Goal: Communication & Community: Participate in discussion

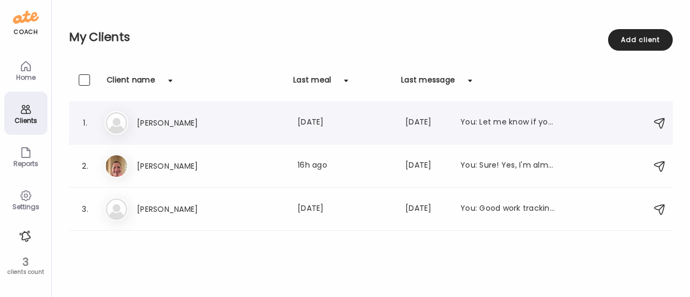
scroll to position [128, 0]
click at [192, 161] on h3 "[PERSON_NAME]" at bounding box center [184, 166] width 95 height 13
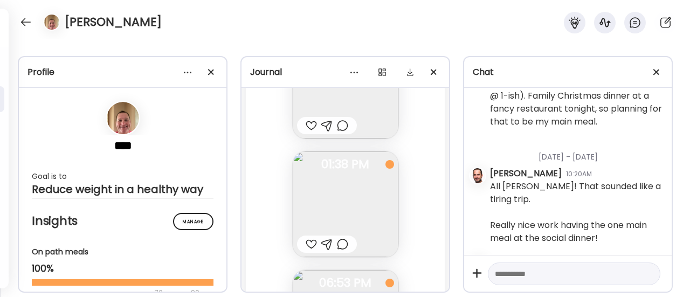
scroll to position [74902, 0]
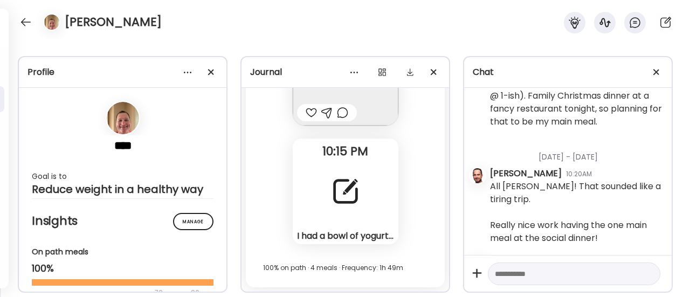
click at [355, 213] on div "I had a bowl of yogurt with a Granny [PERSON_NAME] Apple and peanut butter Note" at bounding box center [346, 192] width 106 height 106
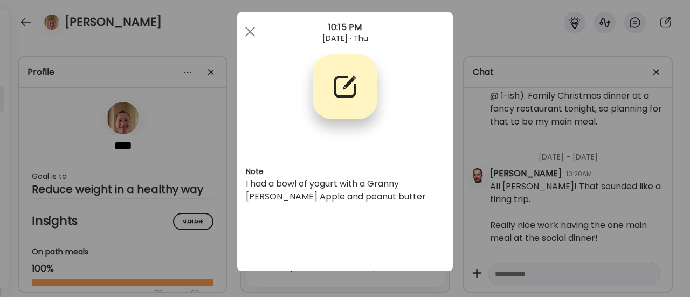
scroll to position [13, 0]
click at [191, 211] on div "Ate Coach Dashboard Wahoo! It’s official Take a moment to set up your Coach Pro…" at bounding box center [345, 148] width 690 height 297
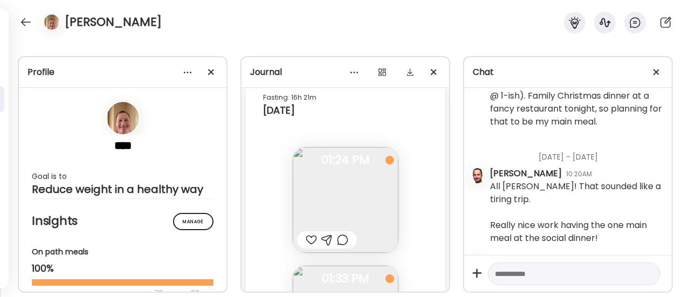
scroll to position [74409, 0]
click at [327, 217] on img at bounding box center [346, 197] width 106 height 106
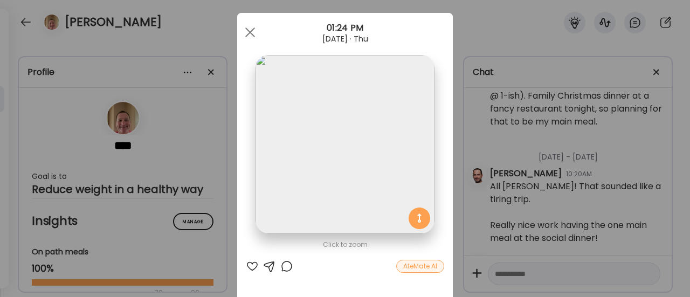
click at [224, 175] on div "Ate Coach Dashboard Wahoo! It’s official Take a moment to set up your Coach Pro…" at bounding box center [345, 148] width 690 height 297
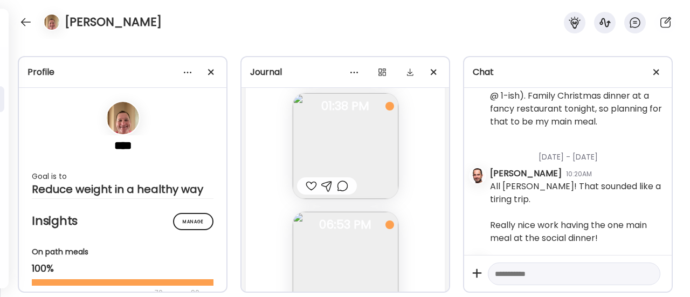
scroll to position [74695, 0]
click at [335, 167] on img at bounding box center [346, 150] width 106 height 106
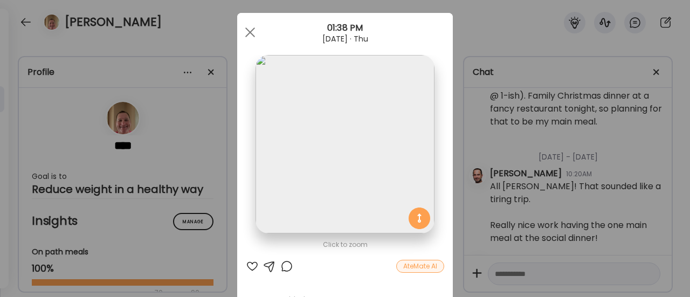
click at [208, 191] on div "Ate Coach Dashboard Wahoo! It’s official Take a moment to set up your Coach Pro…" at bounding box center [345, 148] width 690 height 297
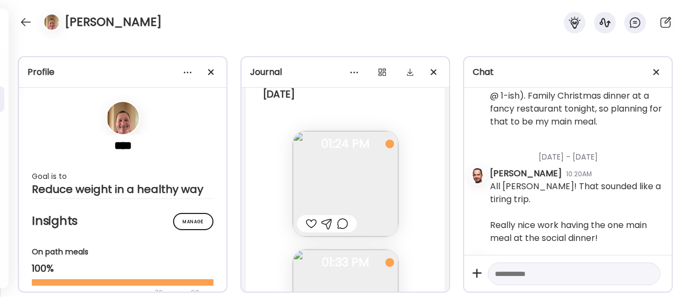
scroll to position [74421, 0]
click at [338, 232] on div at bounding box center [342, 225] width 11 height 13
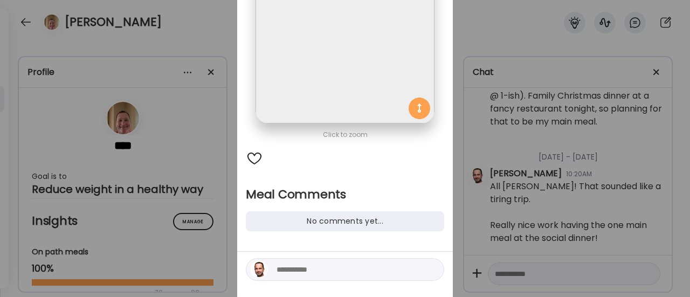
scroll to position [126, 0]
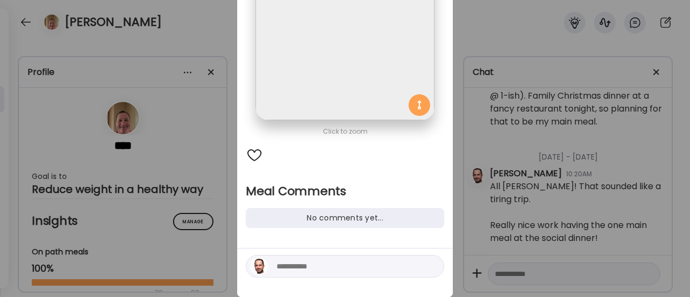
click at [291, 269] on textarea at bounding box center [350, 266] width 146 height 13
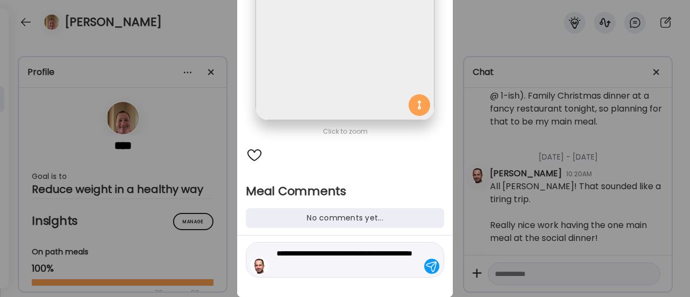
type textarea "**********"
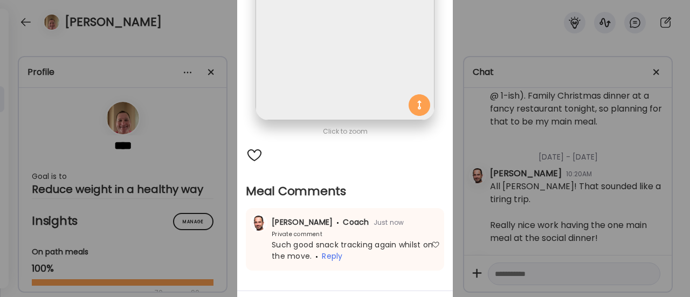
click at [221, 243] on div "Ate Coach Dashboard Wahoo! It’s official Take a moment to set up your Coach Pro…" at bounding box center [345, 148] width 690 height 297
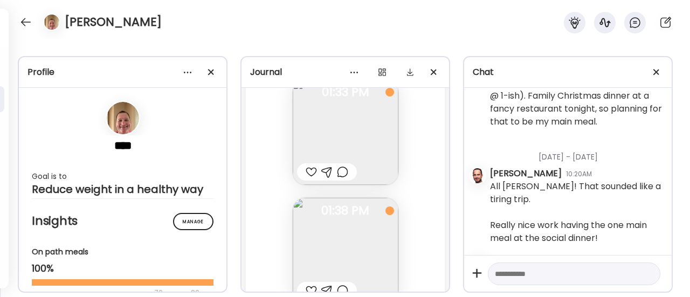
scroll to position [74595, 0]
click at [306, 177] on div at bounding box center [311, 170] width 11 height 13
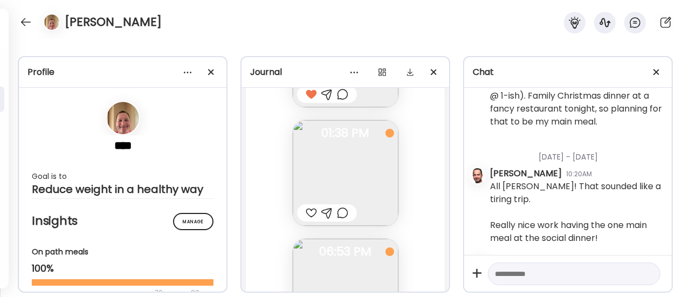
scroll to position [74671, 0]
click at [306, 219] on div at bounding box center [311, 212] width 11 height 13
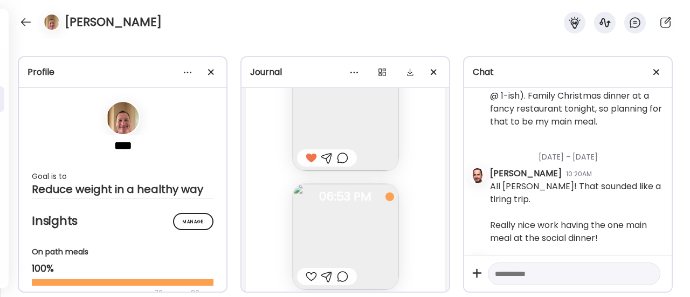
scroll to position [74720, 0]
click at [339, 170] on div at bounding box center [342, 163] width 11 height 13
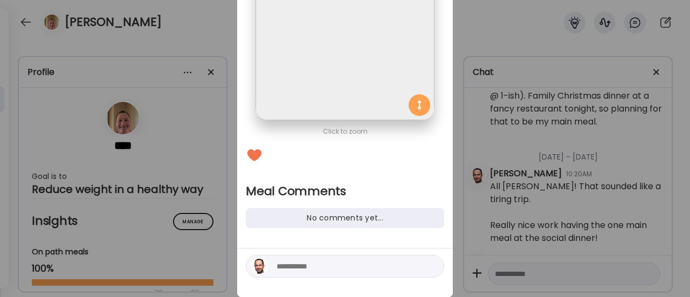
click at [290, 271] on textarea at bounding box center [350, 266] width 146 height 13
type textarea "**********"
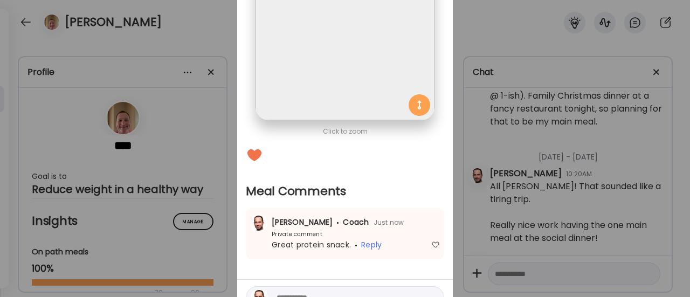
click at [186, 232] on div "Ate Coach Dashboard Wahoo! It’s official Take a moment to set up your Coach Pro…" at bounding box center [345, 148] width 690 height 297
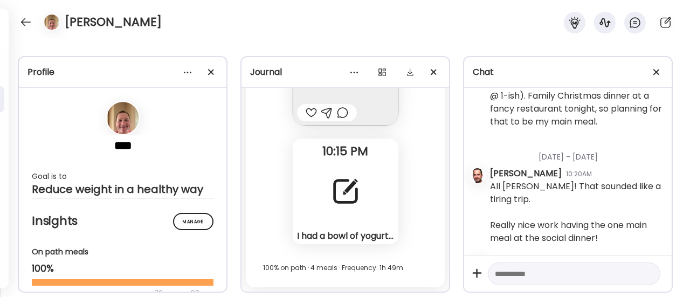
scroll to position [74894, 0]
click at [321, 223] on div "I had a bowl of yogurt with a Granny [PERSON_NAME] Apple and peanut butter Note" at bounding box center [346, 192] width 106 height 106
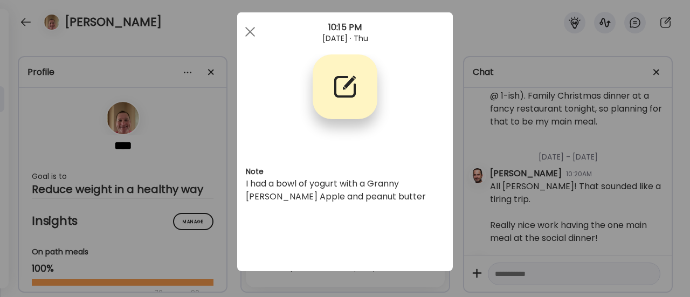
scroll to position [13, 0]
click at [198, 231] on div "Ate Coach Dashboard Wahoo! It’s official Take a moment to set up your Coach Pro…" at bounding box center [345, 148] width 690 height 297
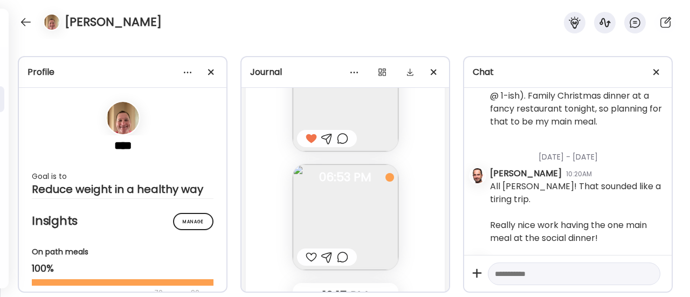
scroll to position [74744, 0]
click at [342, 265] on div at bounding box center [342, 258] width 11 height 13
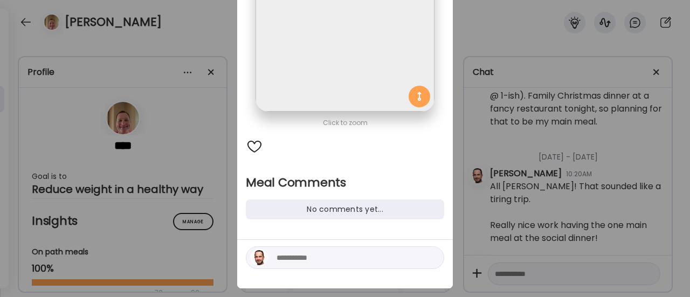
scroll to position [152, 0]
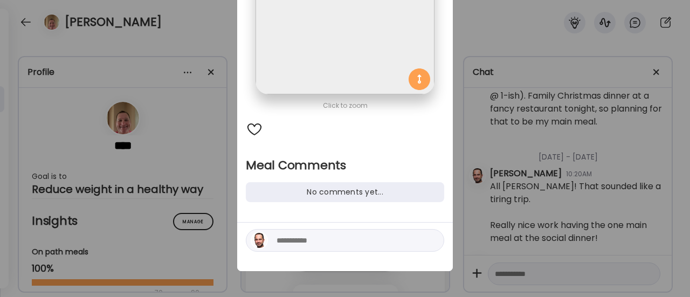
click at [313, 241] on textarea at bounding box center [350, 240] width 146 height 13
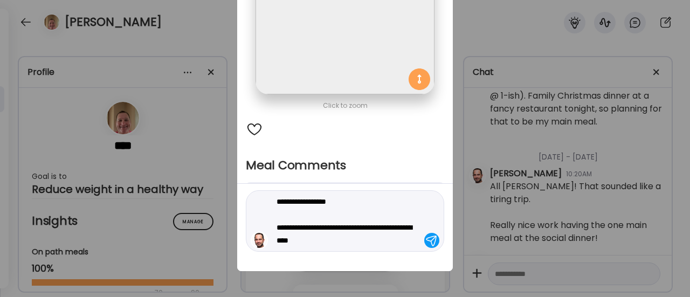
type textarea "**********"
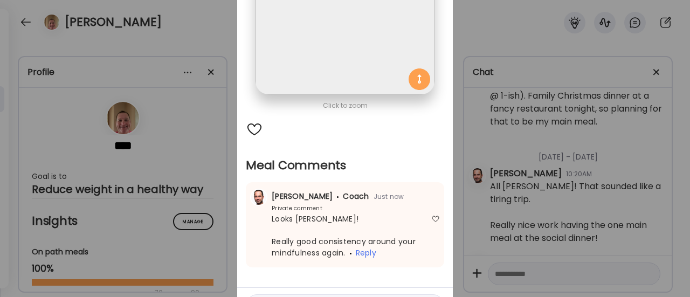
click at [217, 218] on div "Ate Coach Dashboard Wahoo! It’s official Take a moment to set up your Coach Pro…" at bounding box center [345, 148] width 690 height 297
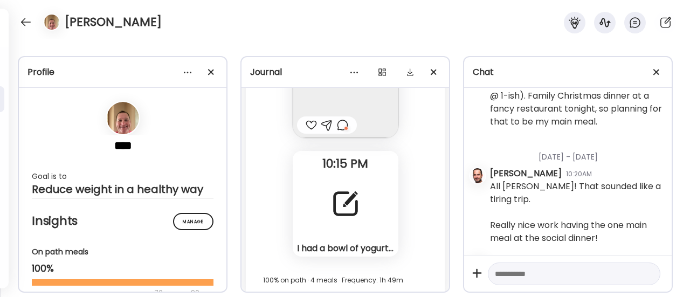
scroll to position [74902, 0]
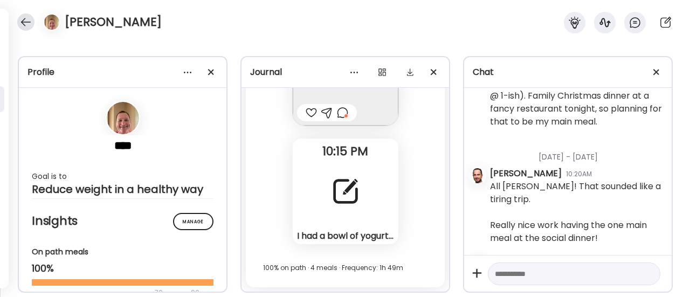
click at [27, 23] on div at bounding box center [25, 21] width 17 height 17
